Goal: Transaction & Acquisition: Download file/media

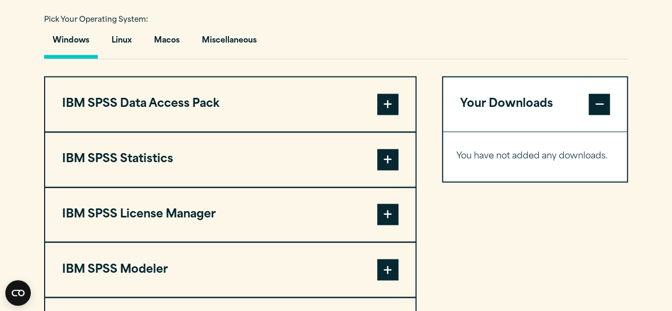
scroll to position [785, 0]
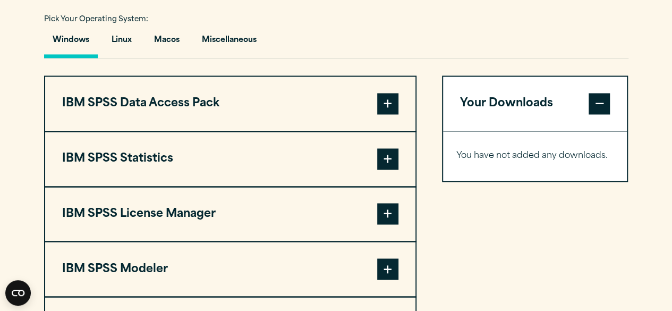
click at [386, 158] on span at bounding box center [387, 158] width 21 height 21
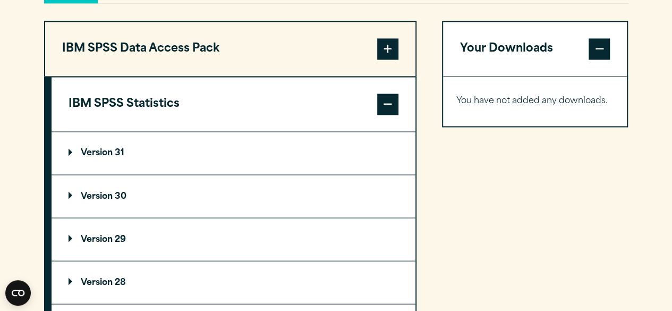
scroll to position [842, 0]
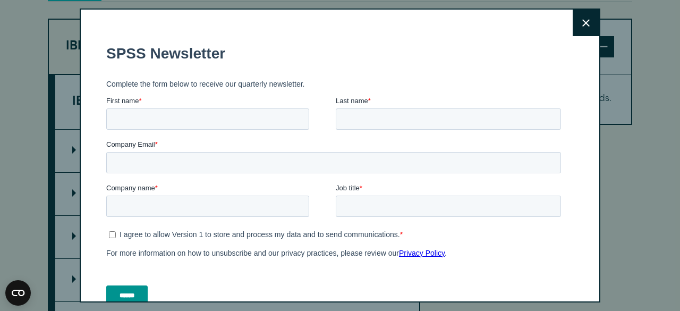
click at [580, 24] on button "Close" at bounding box center [586, 23] width 27 height 27
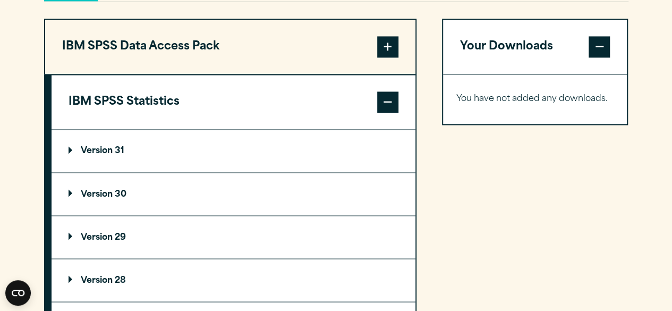
click at [118, 197] on summary "Version 30" at bounding box center [234, 194] width 364 height 42
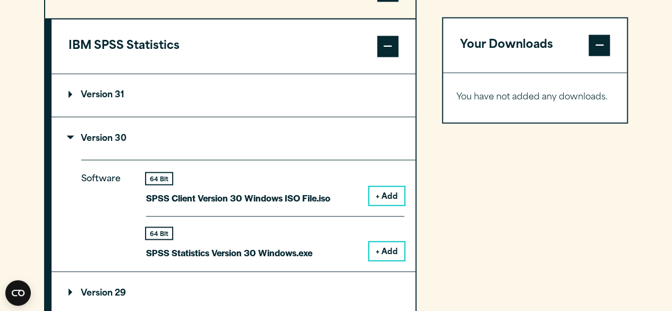
scroll to position [900, 0]
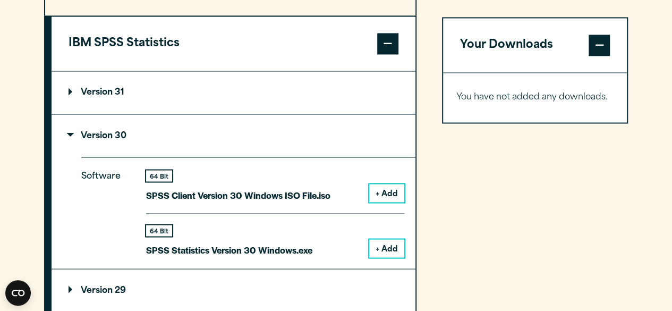
click at [386, 243] on button "+ Add" at bounding box center [386, 248] width 35 height 18
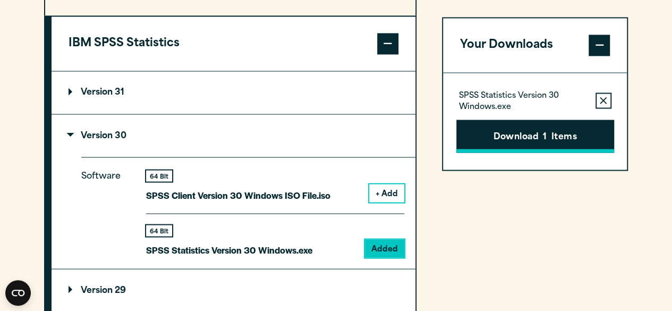
click at [503, 143] on button "Download 1 Items" at bounding box center [535, 136] width 158 height 33
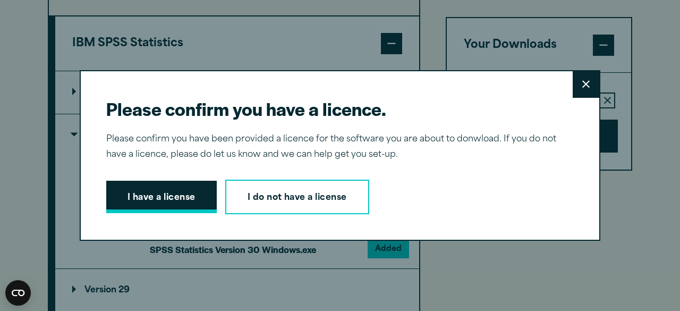
click at [204, 189] on button "I have a license" at bounding box center [161, 197] width 110 height 33
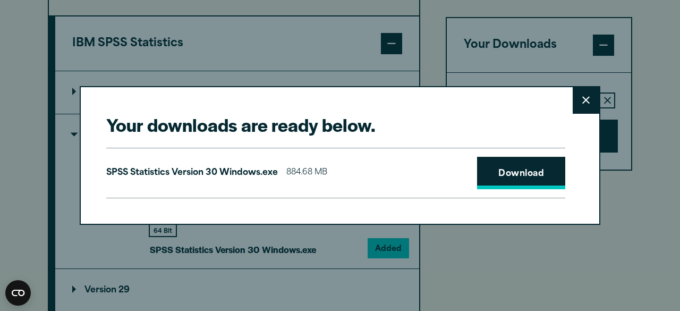
click at [514, 168] on link "Download" at bounding box center [521, 173] width 88 height 33
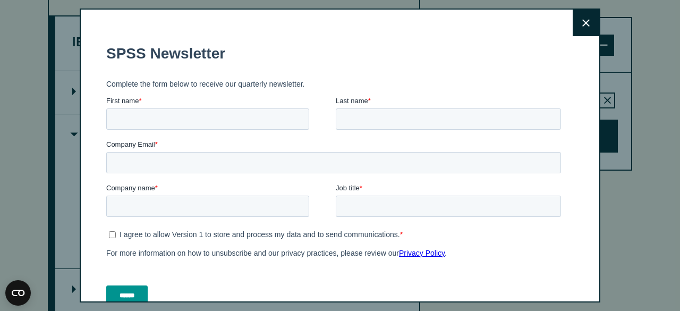
click at [573, 29] on button "Close" at bounding box center [586, 23] width 27 height 27
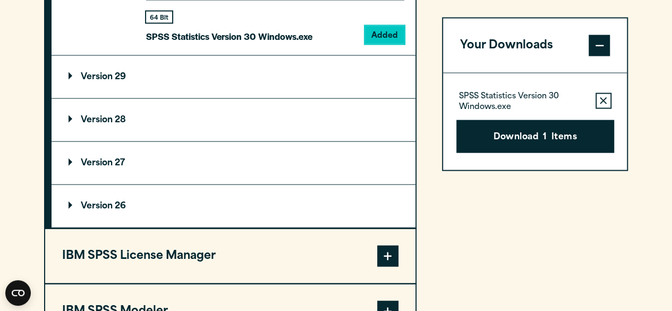
scroll to position [1107, 0]
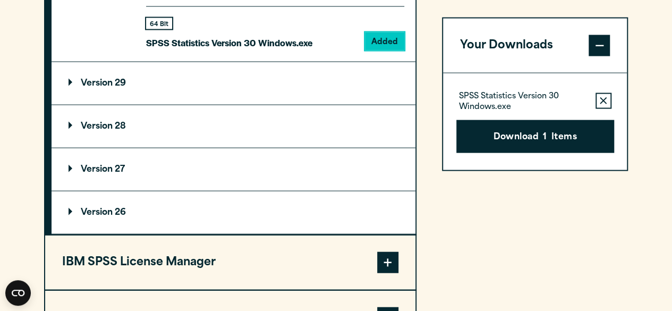
click at [561, 284] on div "Your Downloads SPSS Statistics Version 30 Windows.exe Remove this item from you…" at bounding box center [535, 77] width 186 height 647
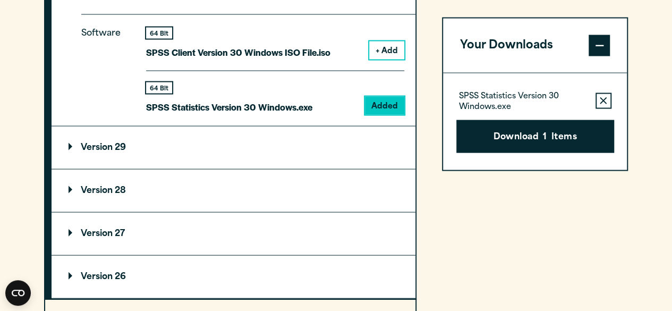
scroll to position [987, 0]
